Goal: Task Accomplishment & Management: Manage account settings

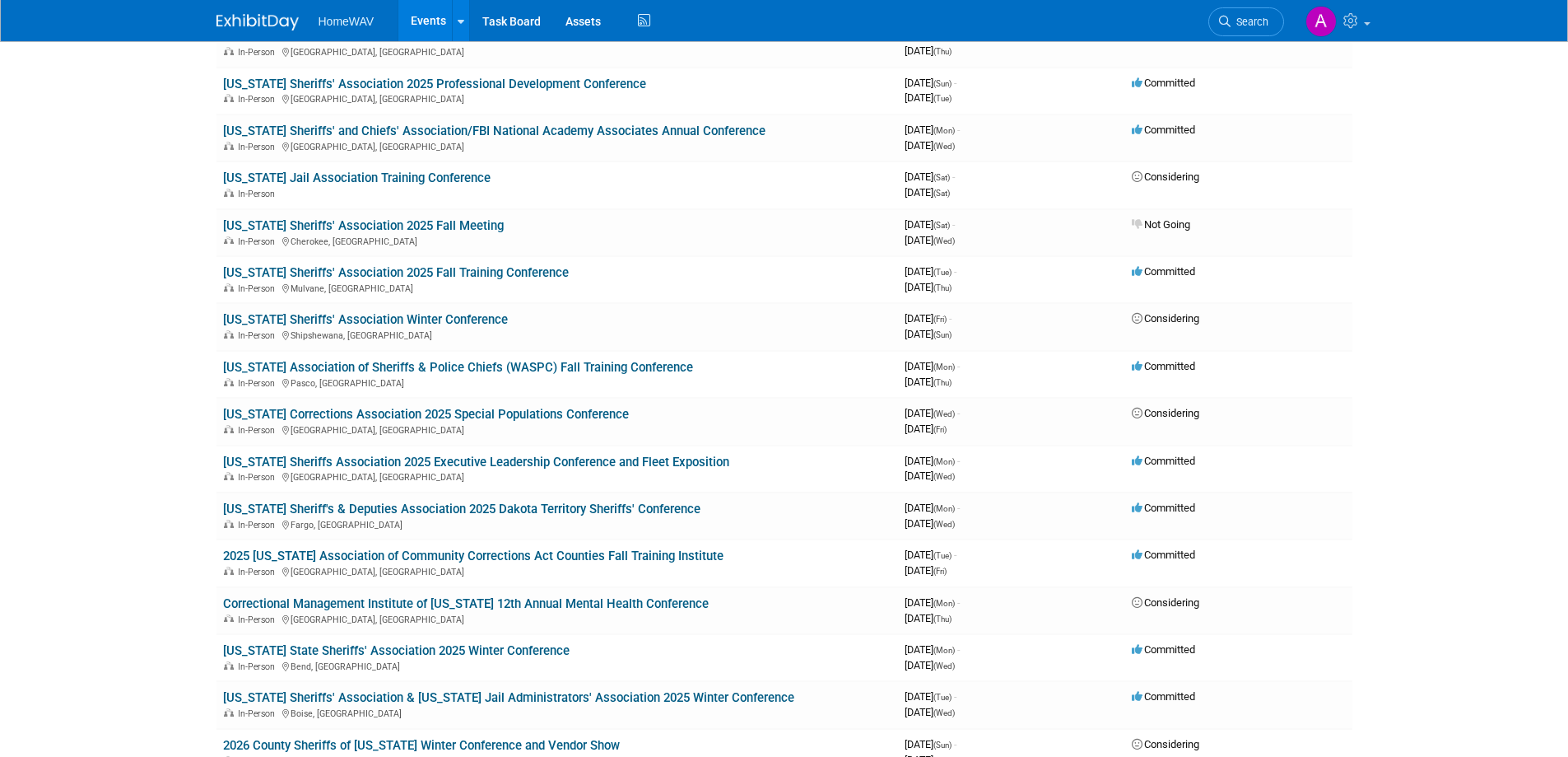
scroll to position [823, 0]
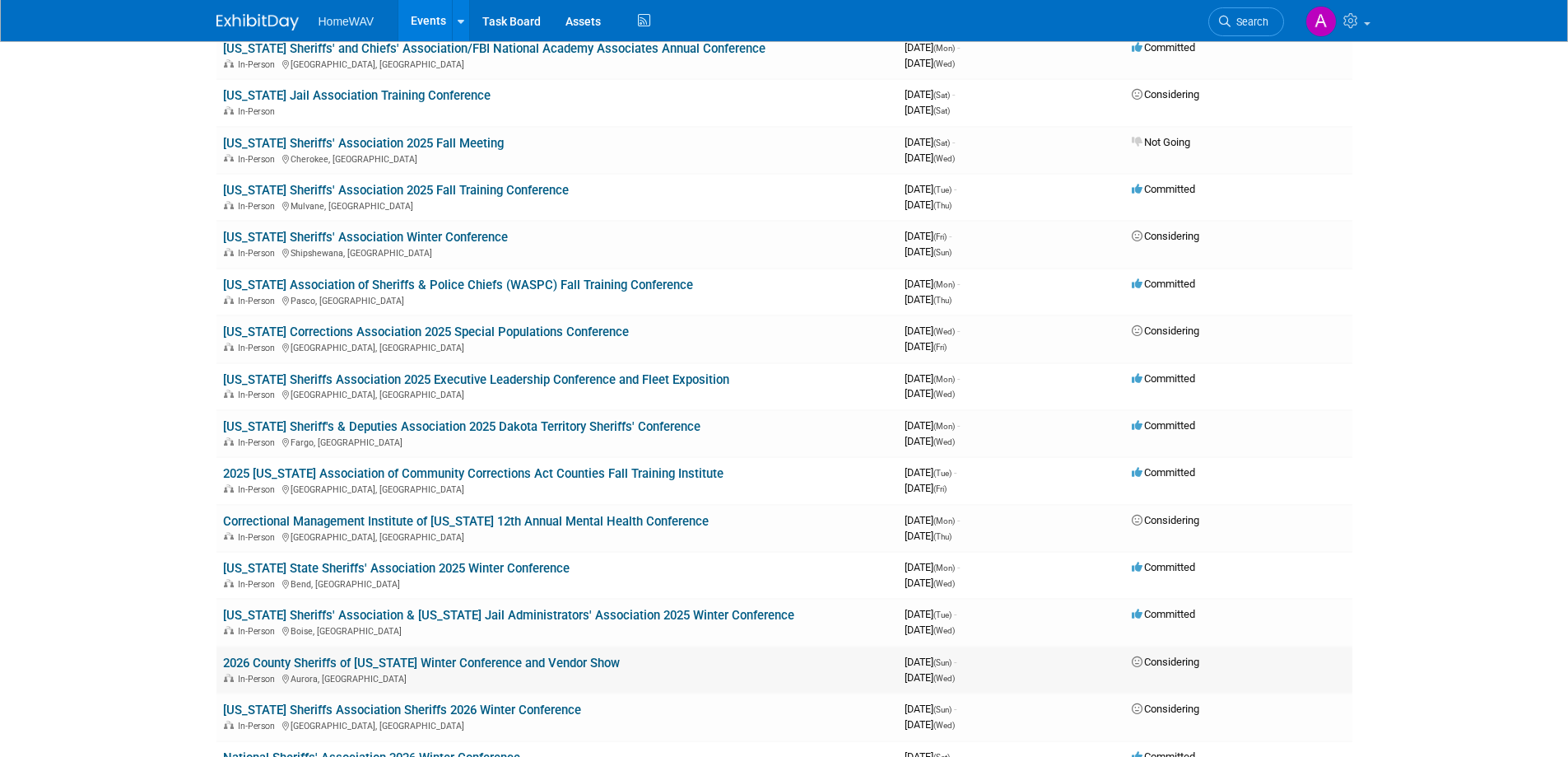
click at [474, 664] on link "2026 County Sheriffs of [US_STATE] Winter Conference and Vendor Show" at bounding box center [421, 662] width 397 height 15
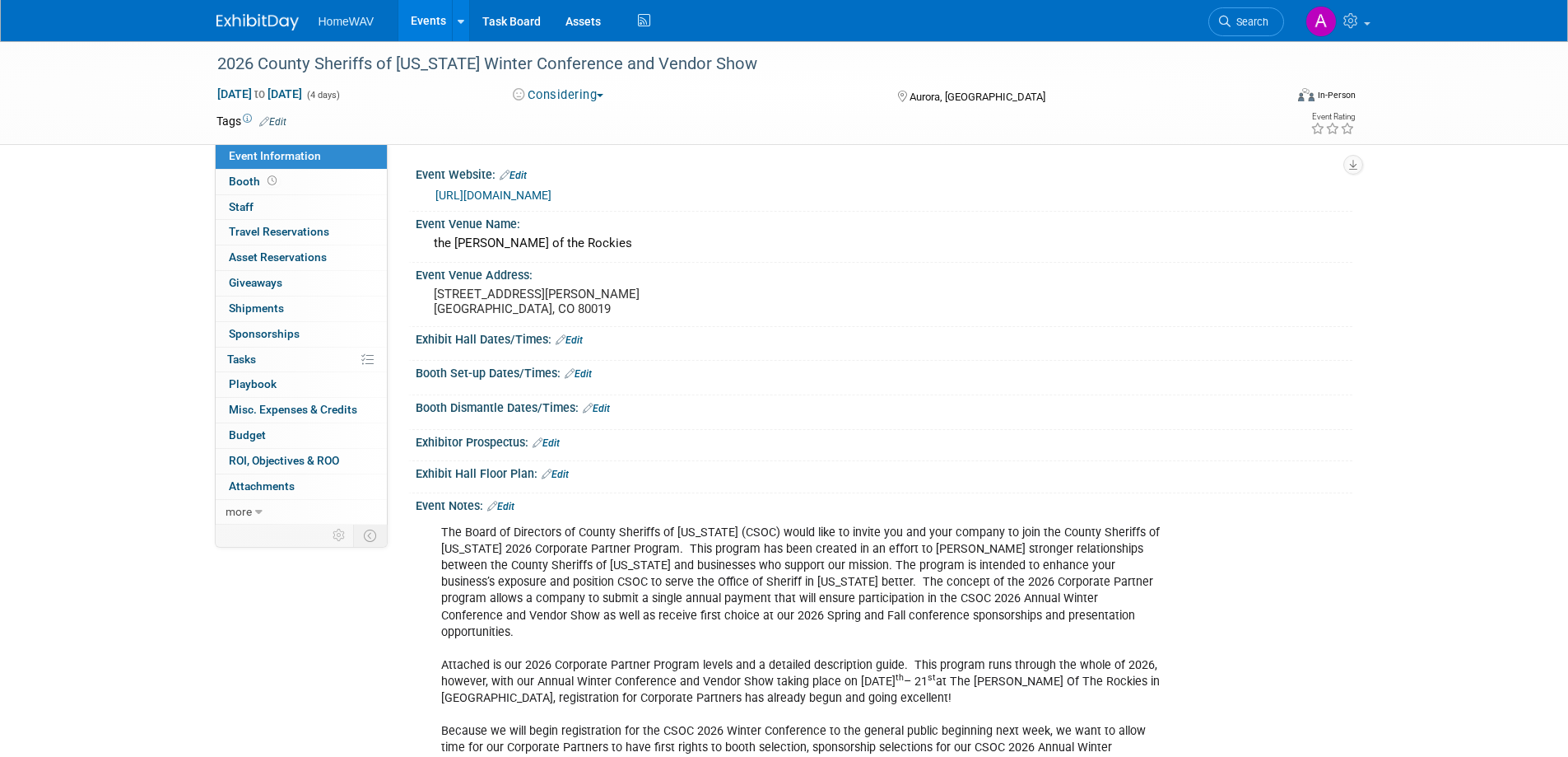
click at [518, 168] on div "Event Website: Edit" at bounding box center [884, 173] width 937 height 22
click at [516, 174] on link "Edit" at bounding box center [513, 174] width 27 height 11
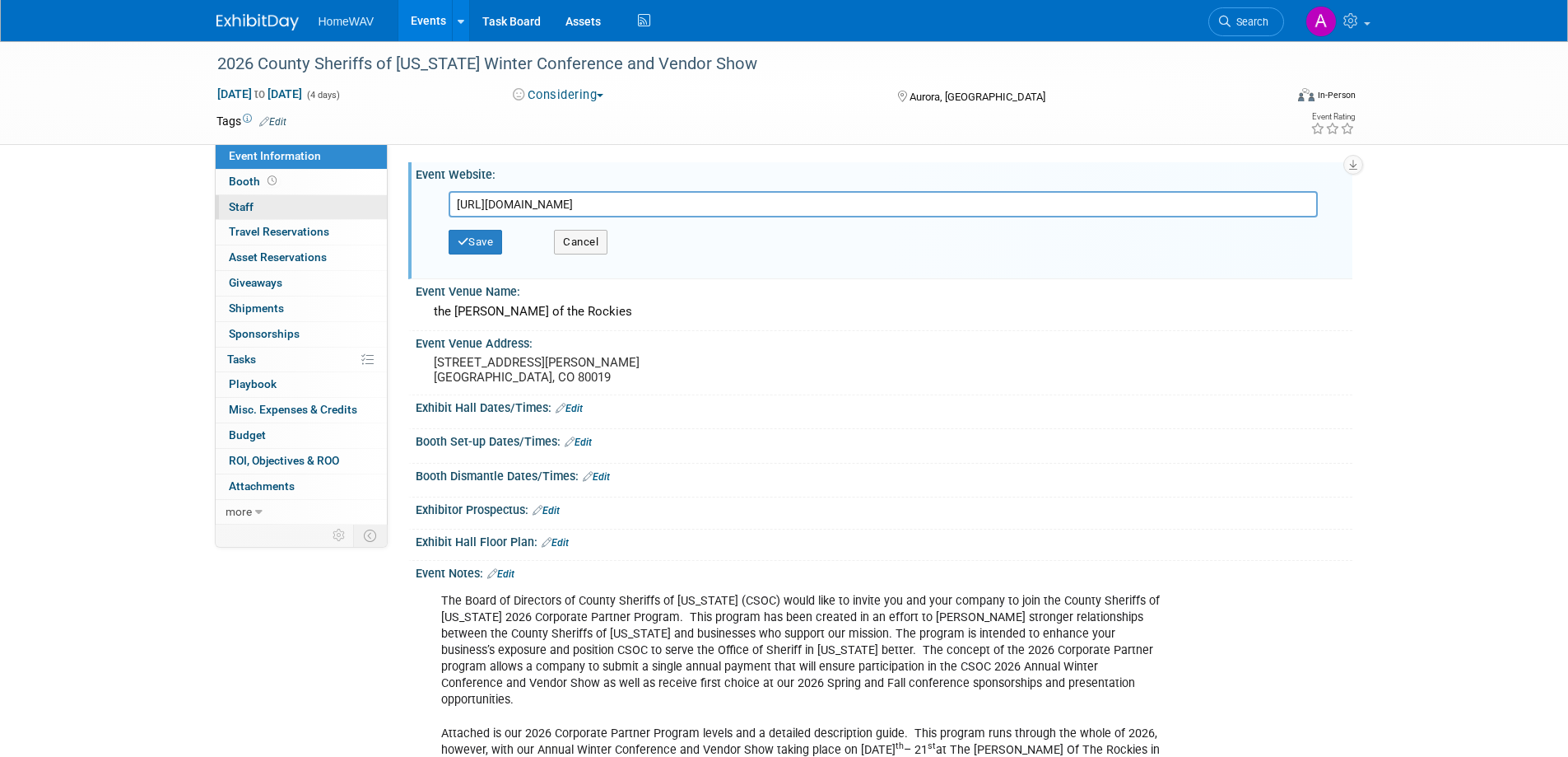
drag, startPoint x: 960, startPoint y: 211, endPoint x: 344, endPoint y: 208, distance: 616.0
click at [345, 208] on div "Event Information Event Info Booth Booth 0 Staff 0 Staff 0 Travel Reservations …" at bounding box center [784, 464] width 1161 height 847
type input "https://shows.map-dynamics.com/csoc2026/?register"
click at [478, 239] on button "Save" at bounding box center [475, 242] width 54 height 24
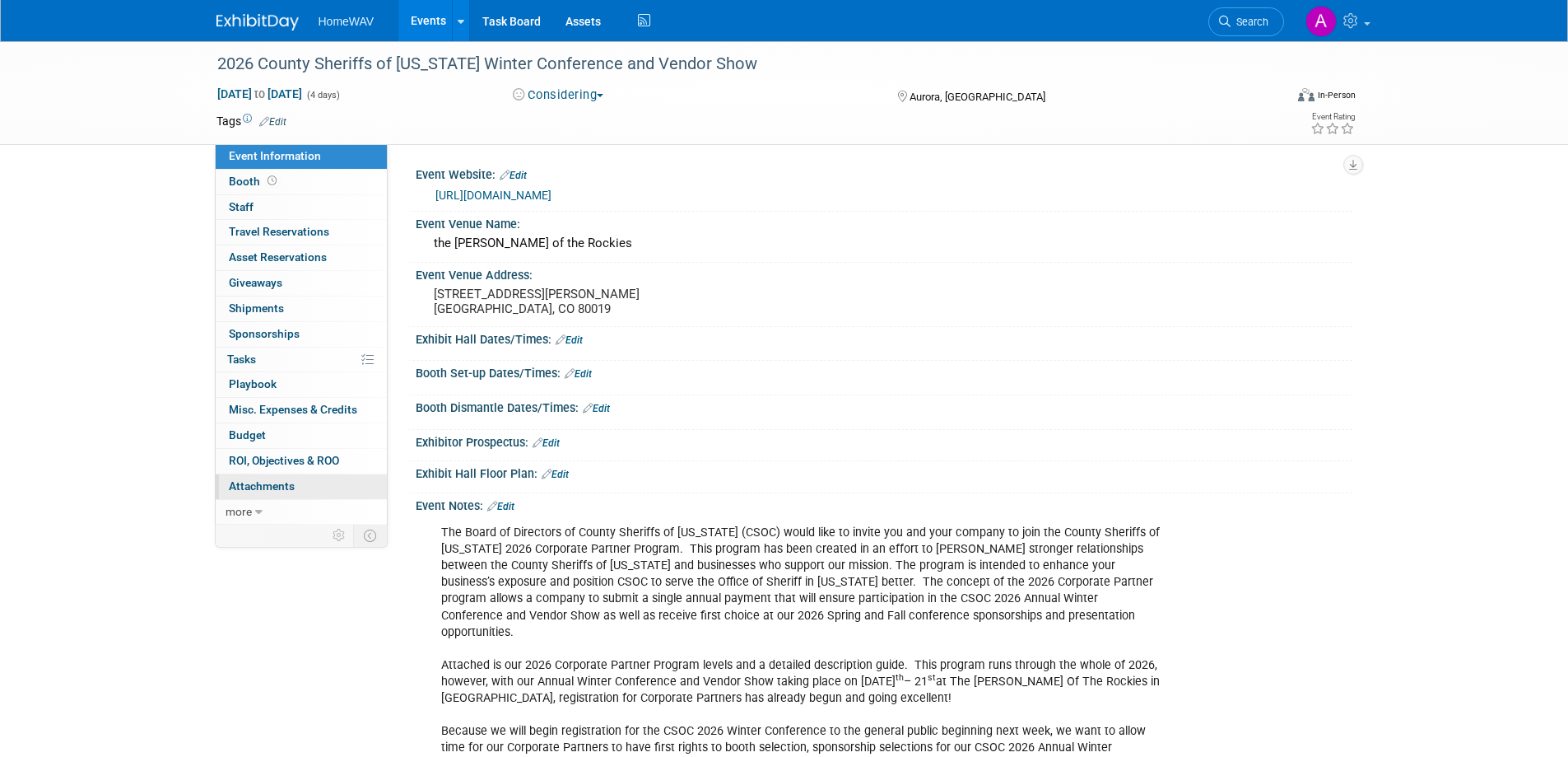
click at [296, 485] on link "0 Attachments 0" at bounding box center [301, 487] width 171 height 24
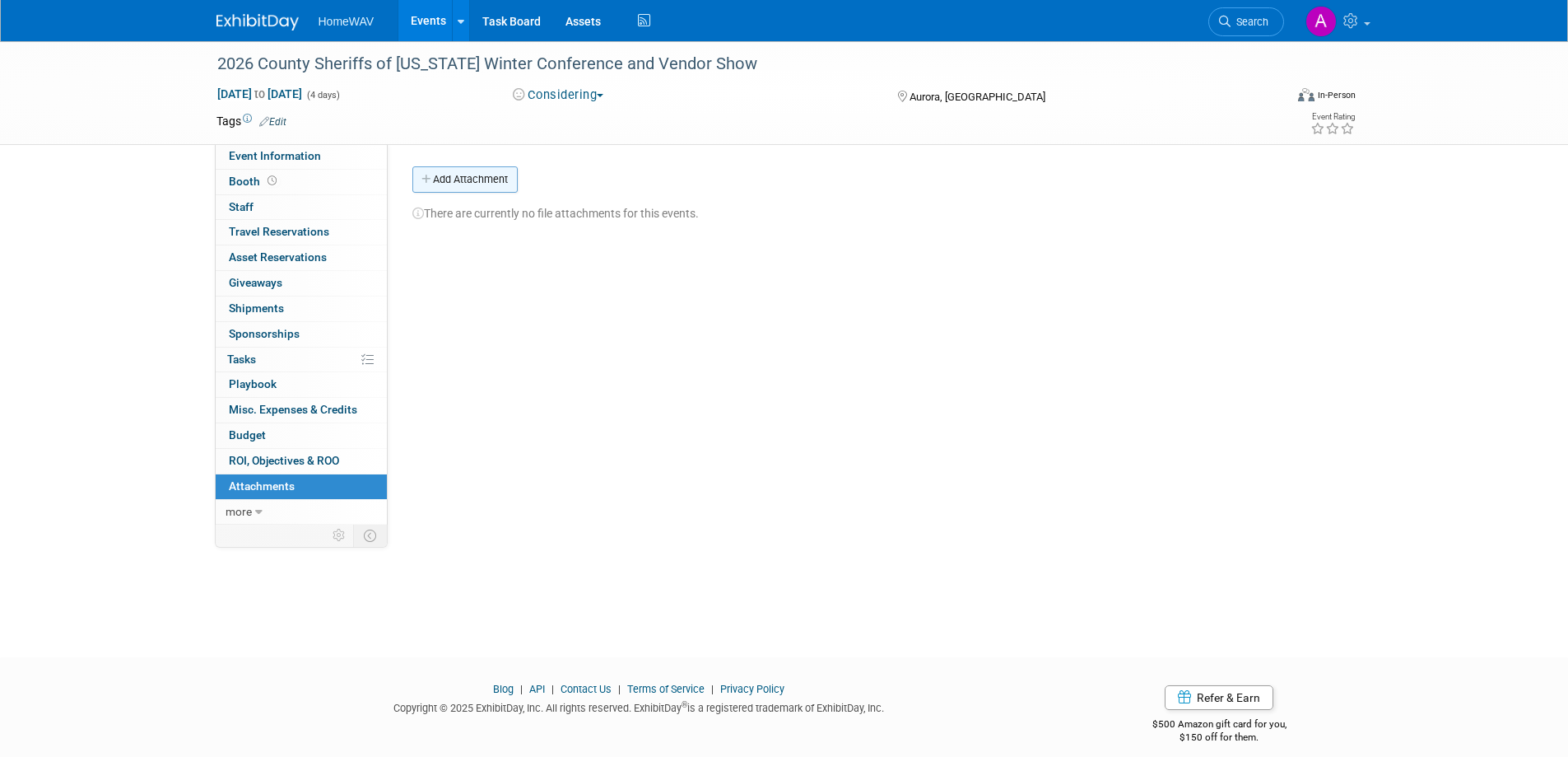
click at [451, 181] on button "Add Attachment" at bounding box center [465, 180] width 106 height 26
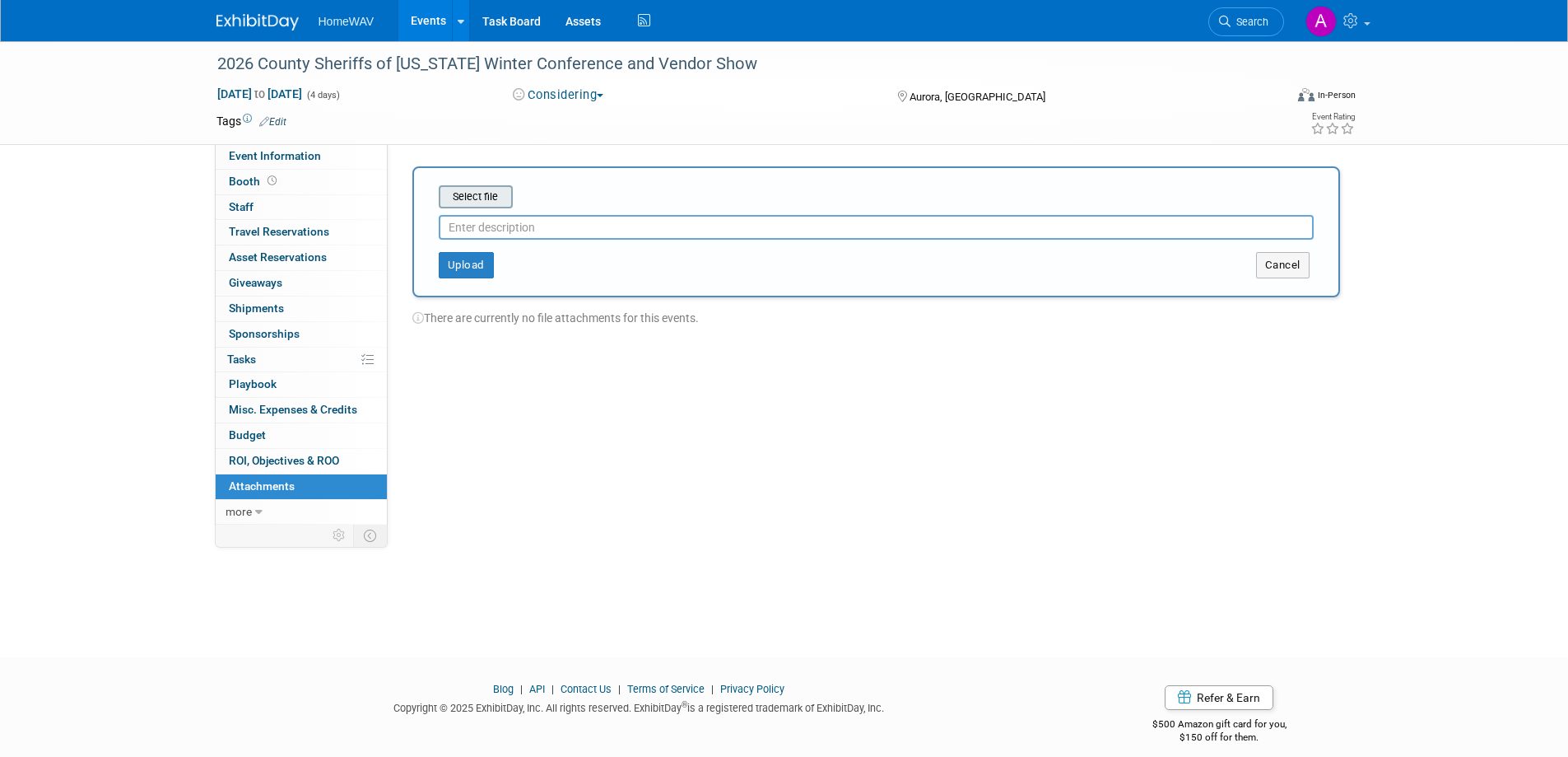
click at [461, 194] on input "file" at bounding box center [413, 196] width 196 height 20
type input "Sponsorships"
click at [476, 259] on button "Upload" at bounding box center [466, 258] width 55 height 26
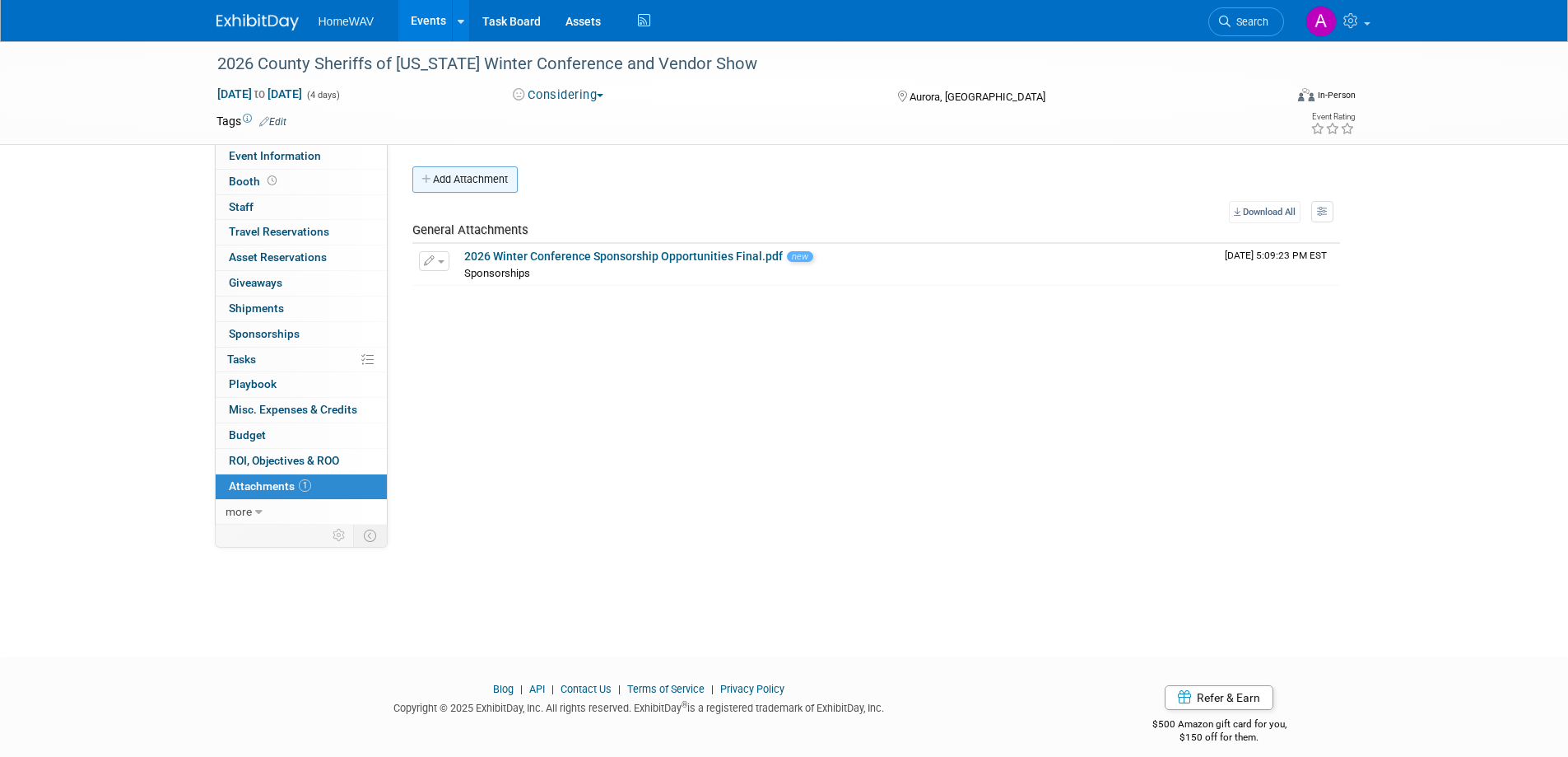
click at [480, 184] on button "Add Attachment" at bounding box center [465, 180] width 106 height 26
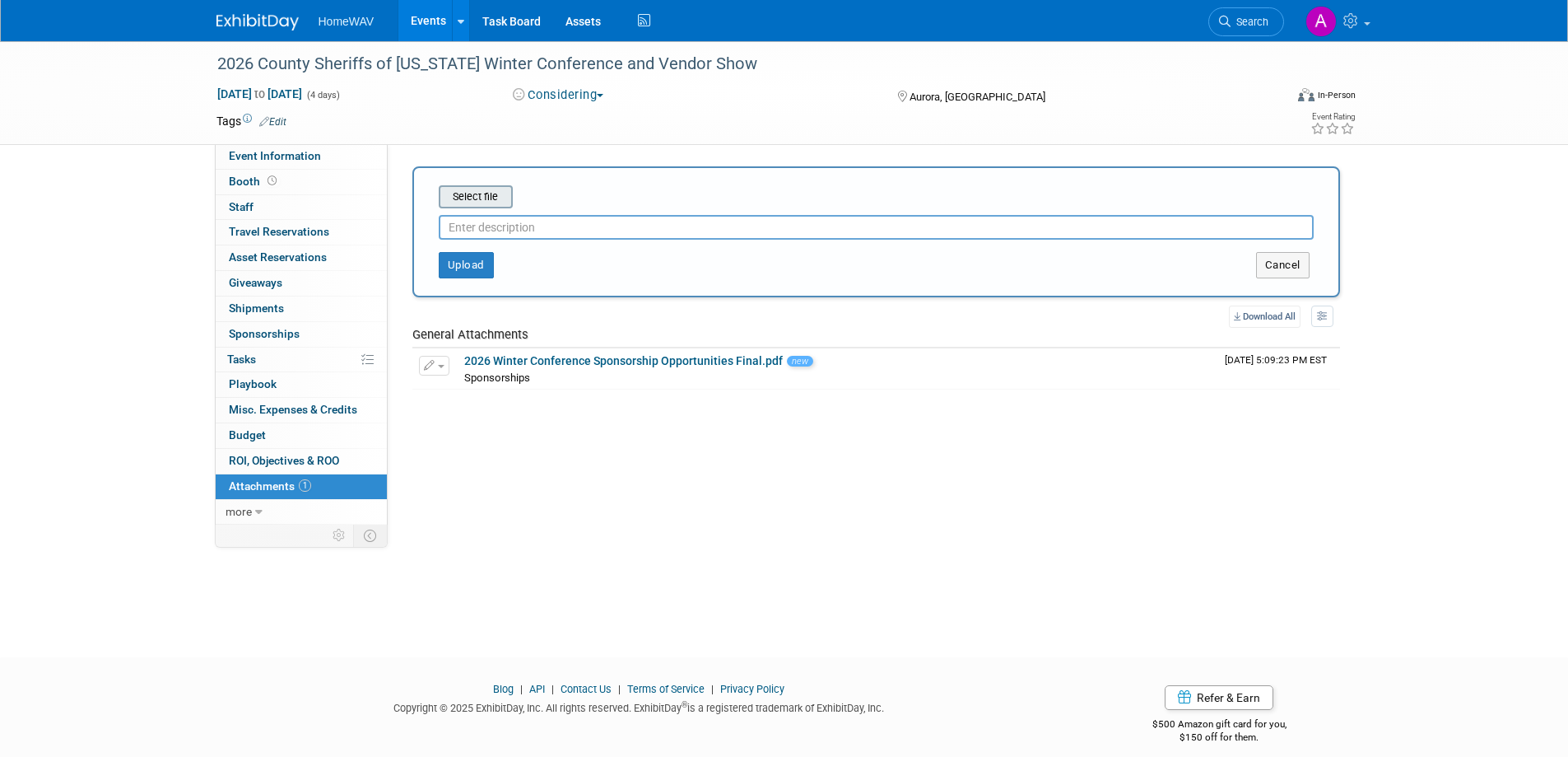
click at [488, 202] on input "file" at bounding box center [413, 196] width 196 height 20
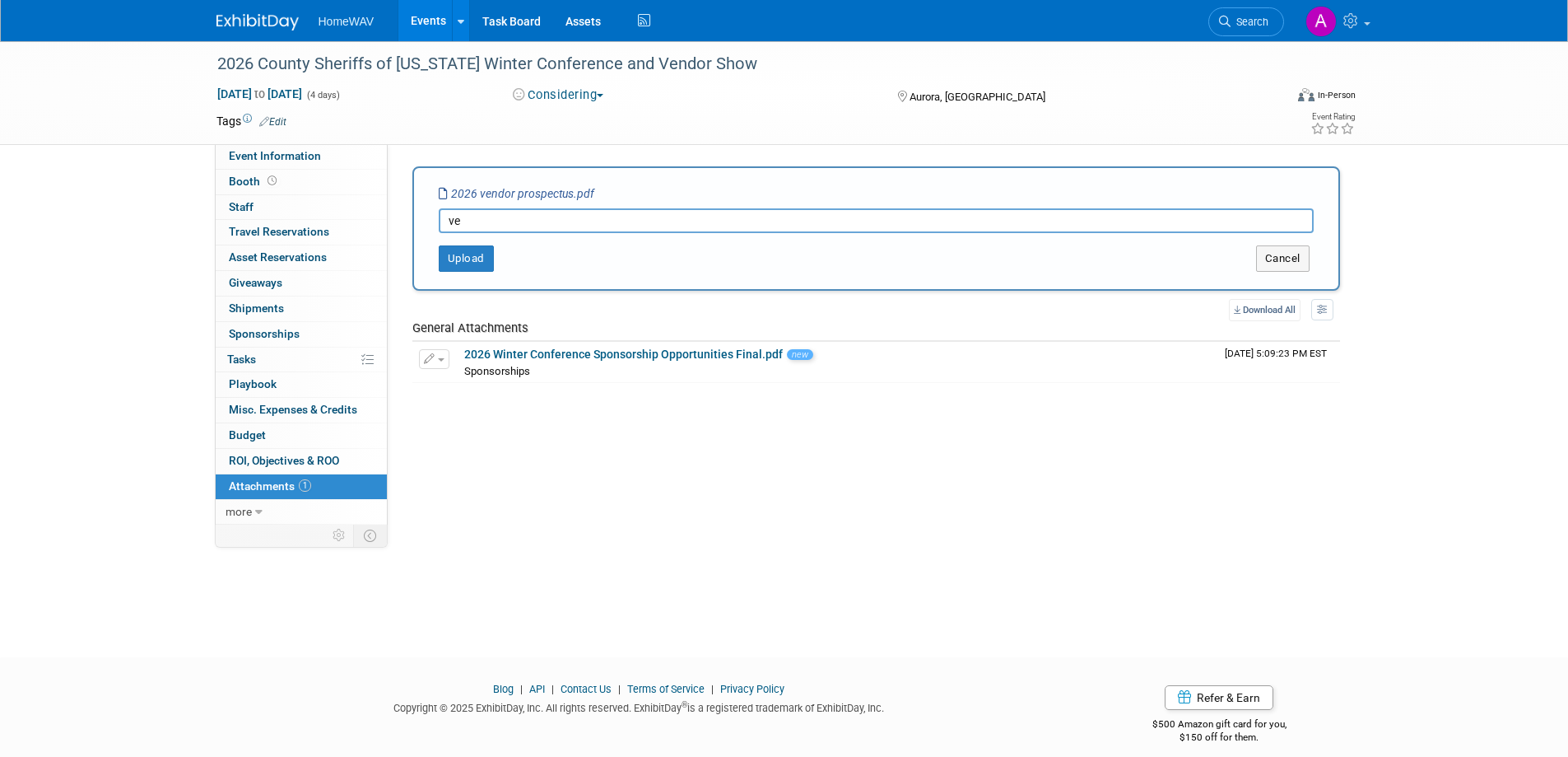
type input "v"
click at [476, 257] on button "Upload" at bounding box center [466, 258] width 55 height 26
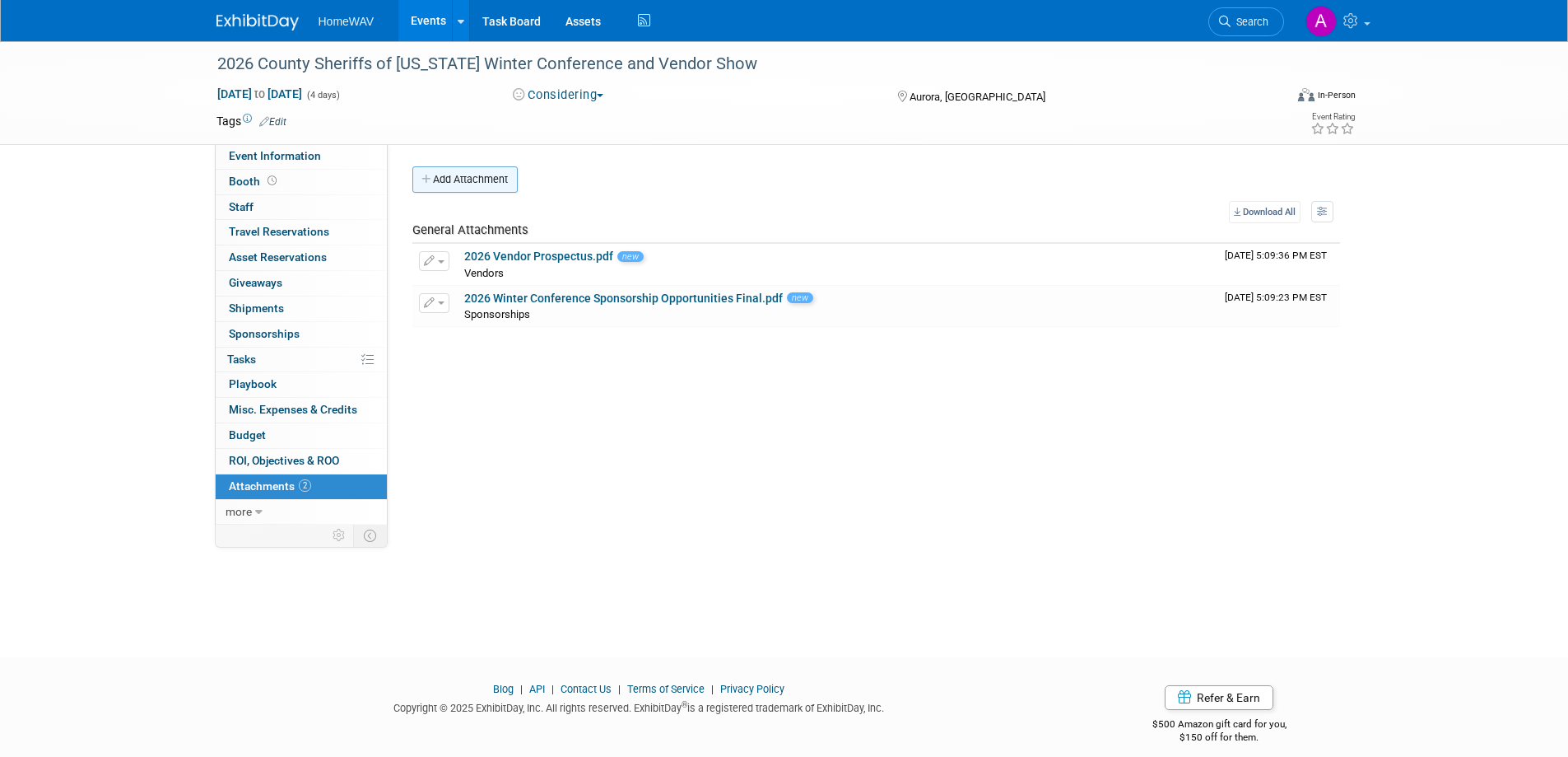
click at [467, 184] on button "Add Attachment" at bounding box center [465, 180] width 106 height 26
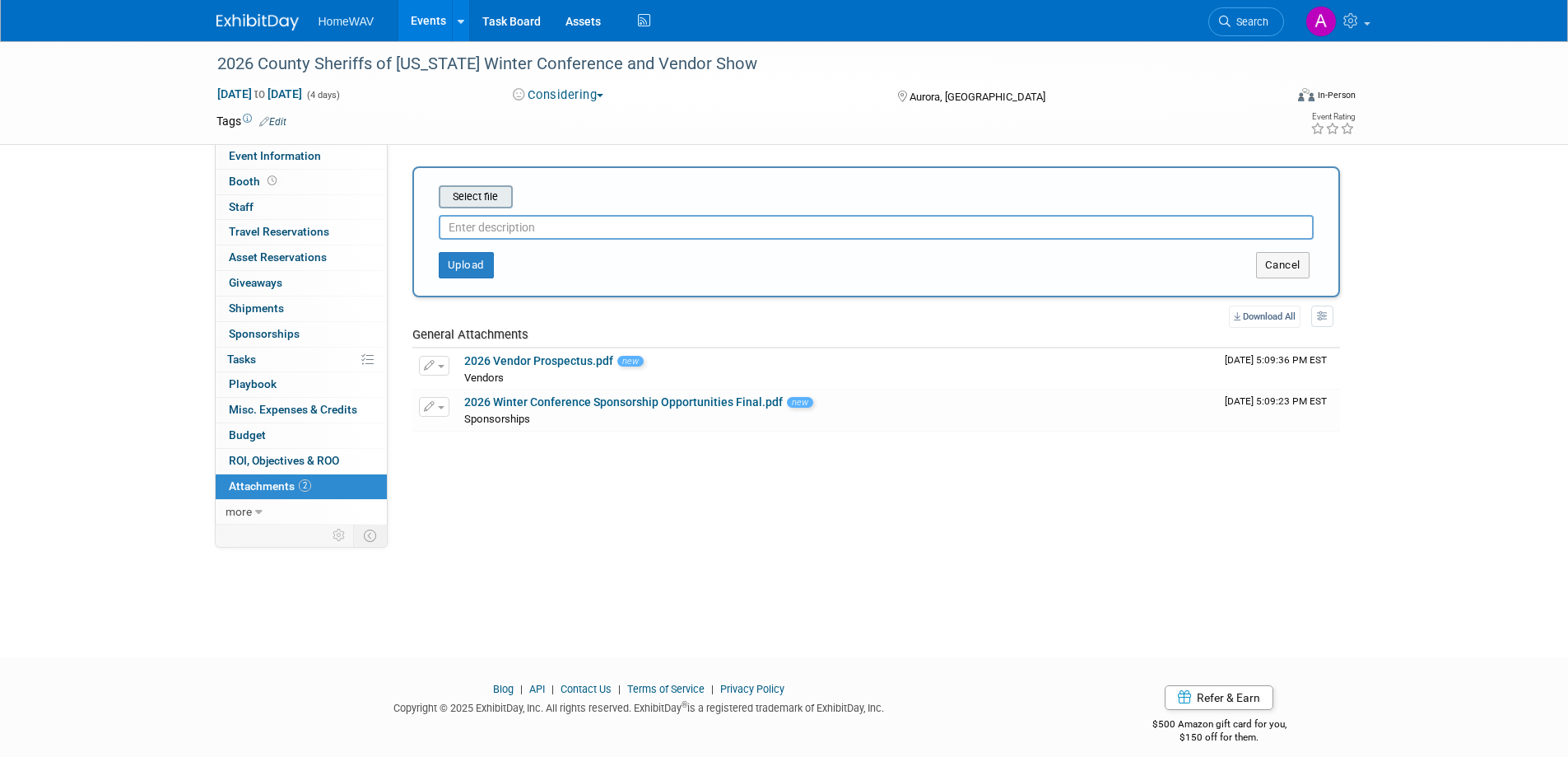
click at [481, 200] on input "file" at bounding box center [413, 196] width 196 height 20
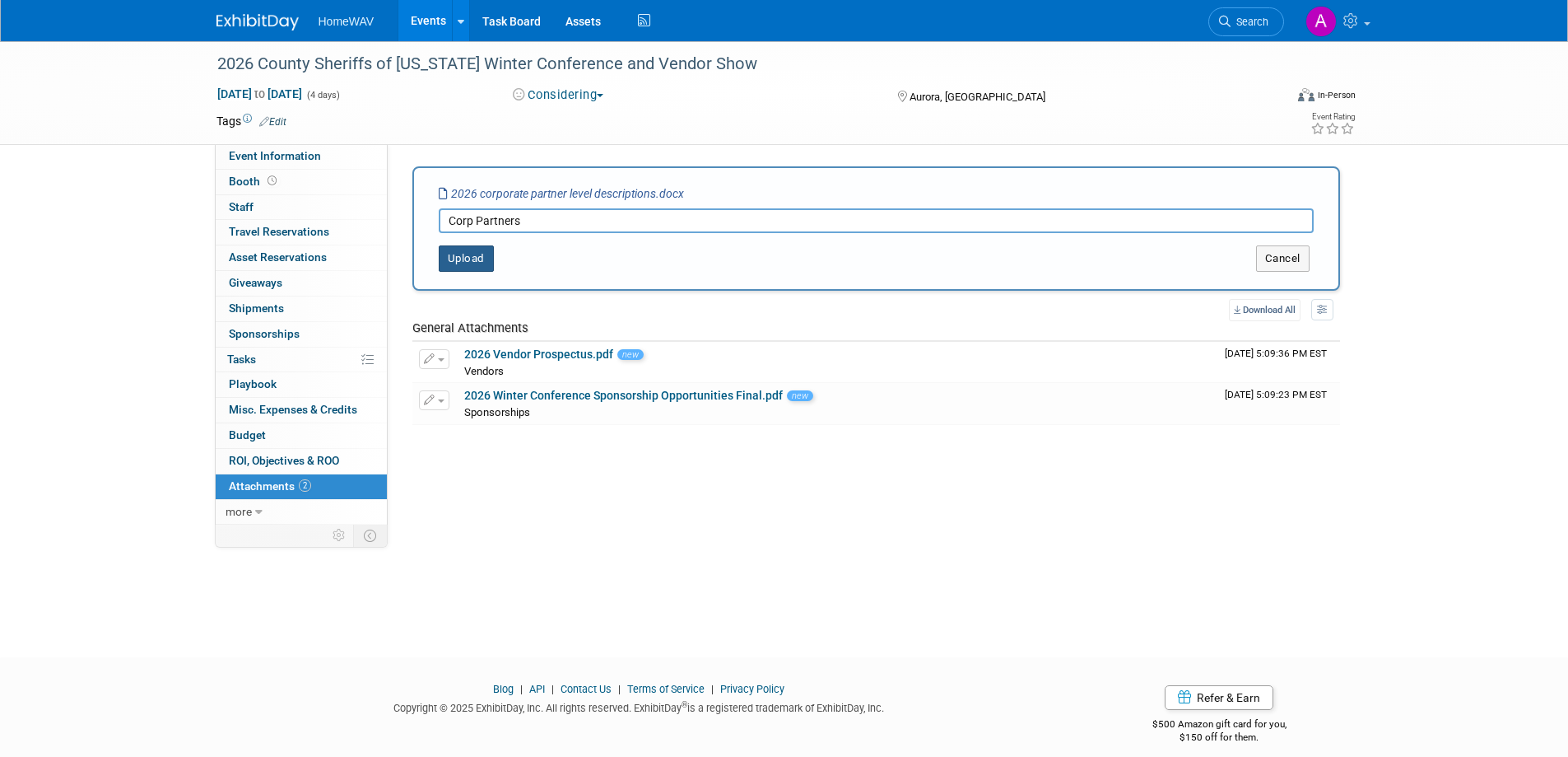
type input "Corp Partners"
click at [469, 247] on button "Upload" at bounding box center [466, 258] width 55 height 26
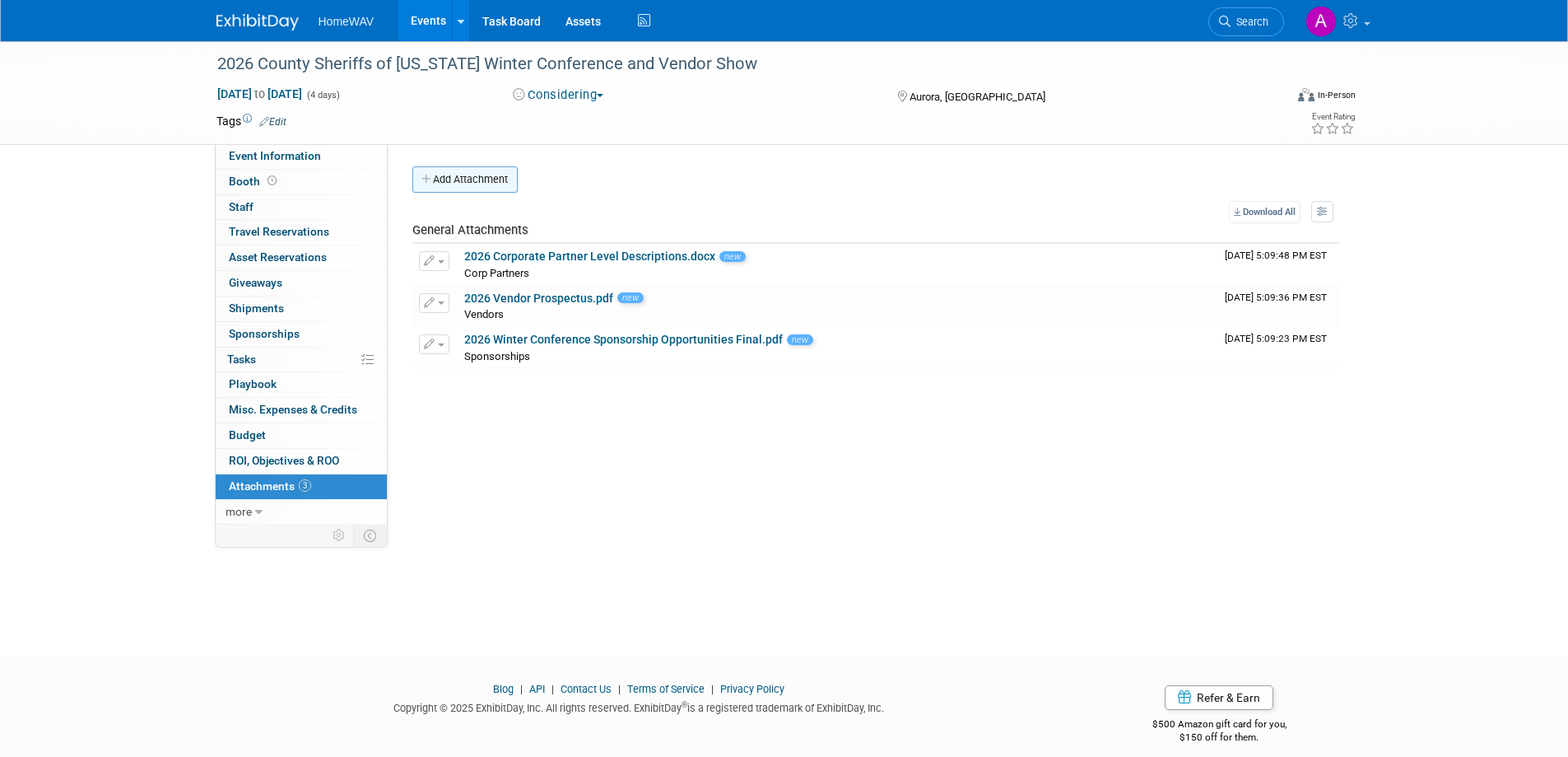
click at [485, 184] on button "Add Attachment" at bounding box center [465, 180] width 106 height 26
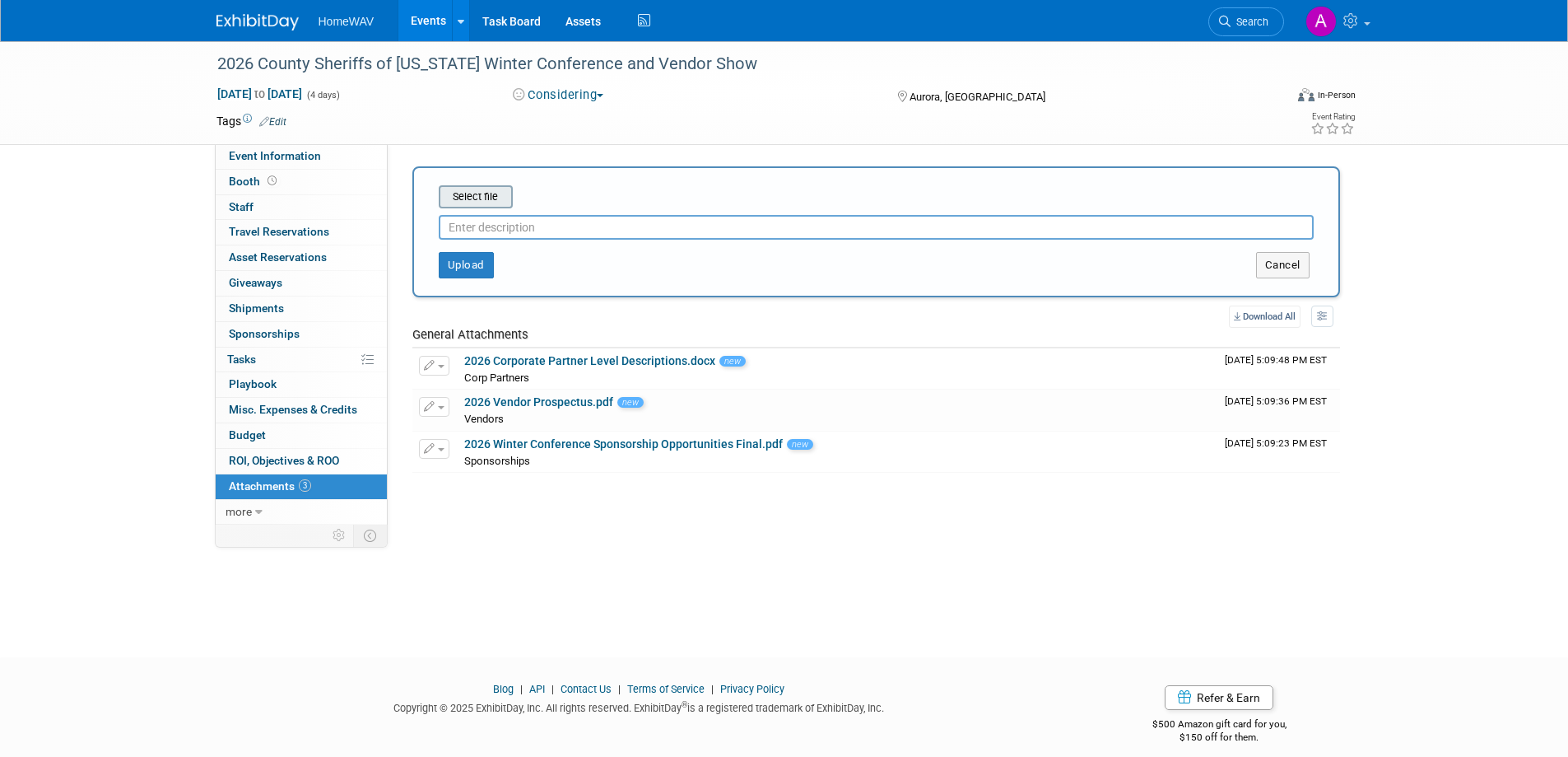
click at [460, 198] on input "file" at bounding box center [413, 196] width 196 height 20
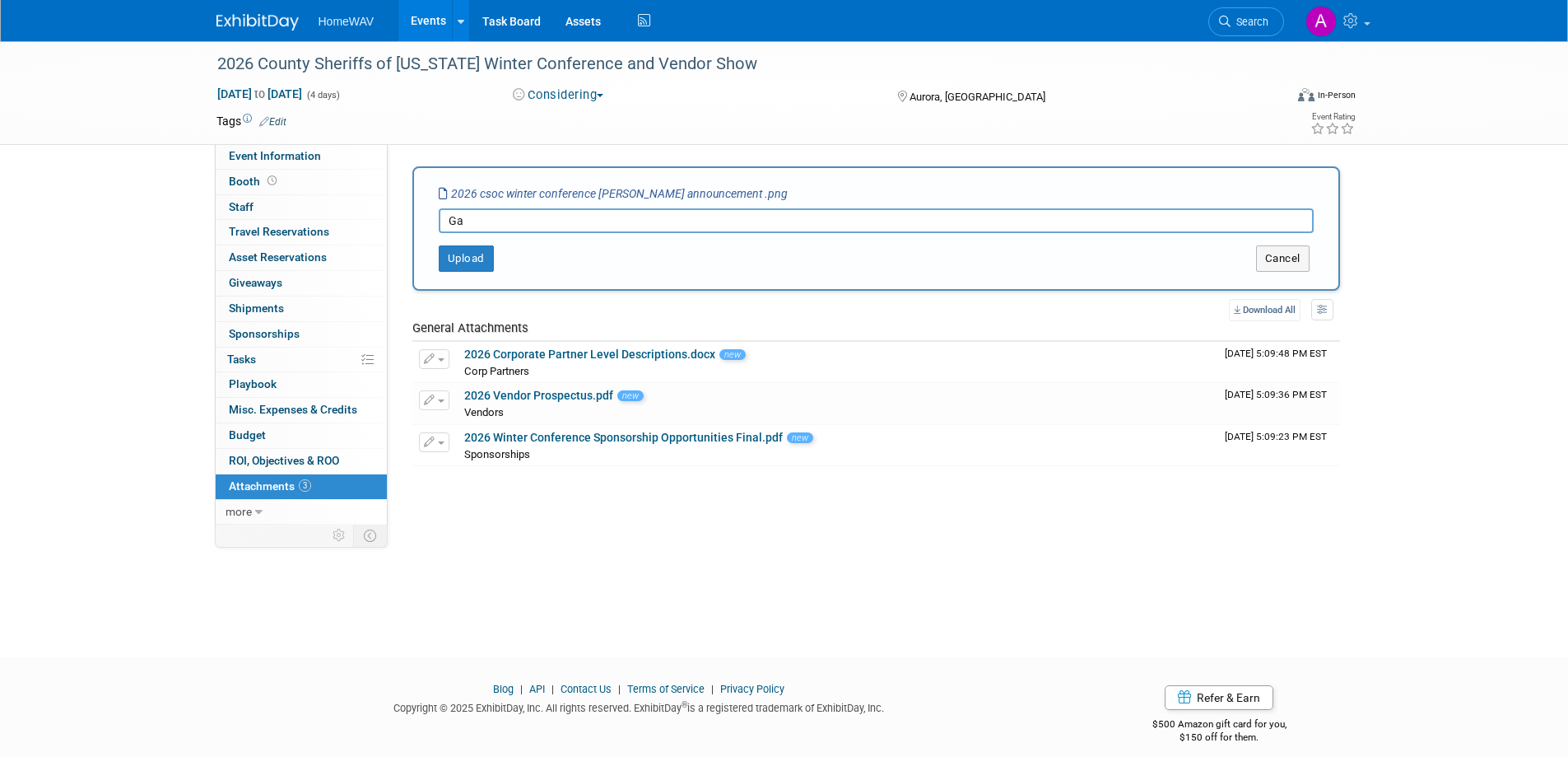
type input "G"
type input "Announcement"
click at [475, 263] on button "Upload" at bounding box center [466, 258] width 55 height 26
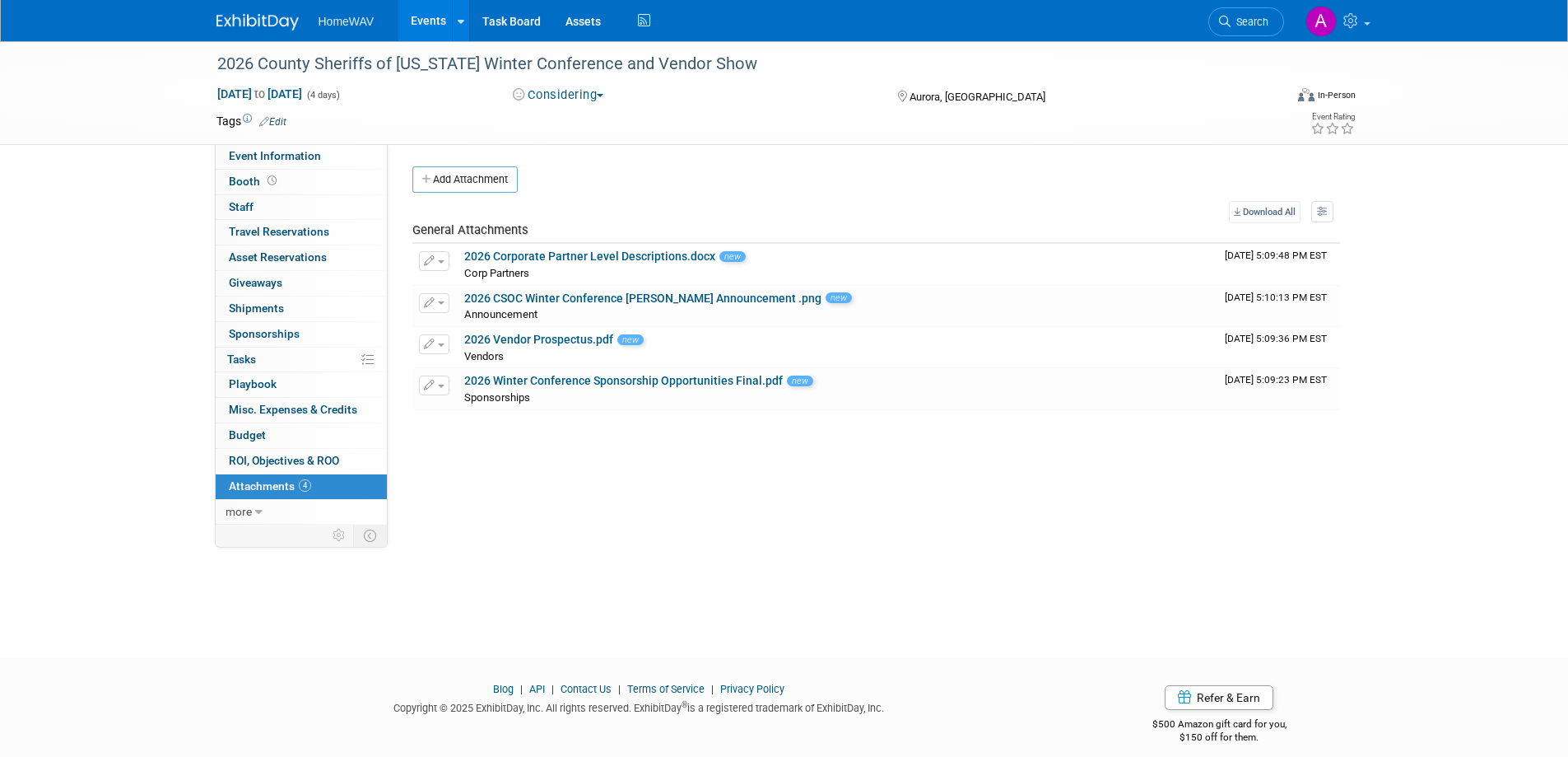
click at [430, 15] on link "Events" at bounding box center [428, 20] width 60 height 41
